Goal: Find specific page/section: Find specific page/section

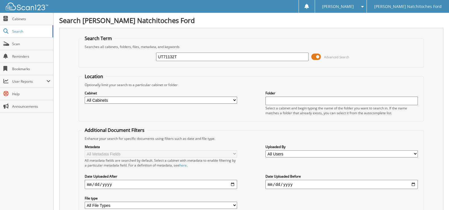
type input "UT71132T"
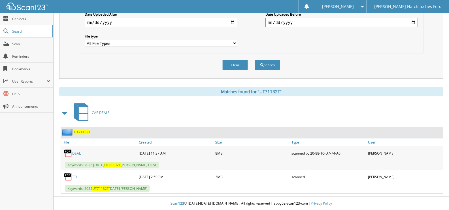
scroll to position [162, 0]
click at [75, 176] on link "TTL" at bounding box center [75, 176] width 6 height 5
click at [360, 9] on div "[PERSON_NAME]" at bounding box center [341, 6] width 46 height 13
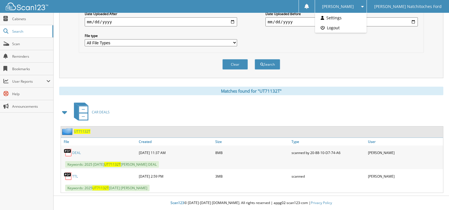
click at [76, 151] on link "DEAL" at bounding box center [76, 152] width 9 height 5
